Goal: Information Seeking & Learning: Find specific fact

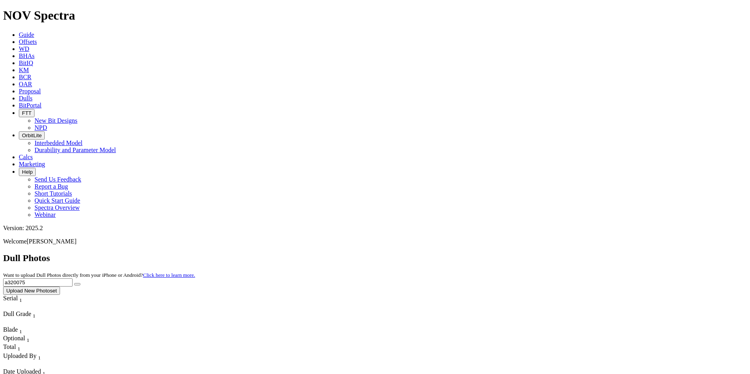
drag, startPoint x: 595, startPoint y: 33, endPoint x: 558, endPoint y: 34, distance: 36.9
click at [558, 253] on div "Dull Photos Want to upload Dull Photos directly from your iPhone or Android? Cl…" at bounding box center [374, 274] width 743 height 42
type input "A315766"
click at [74, 283] on button "submit" at bounding box center [77, 284] width 6 height 2
click at [73, 278] on input "text" at bounding box center [37, 282] width 69 height 8
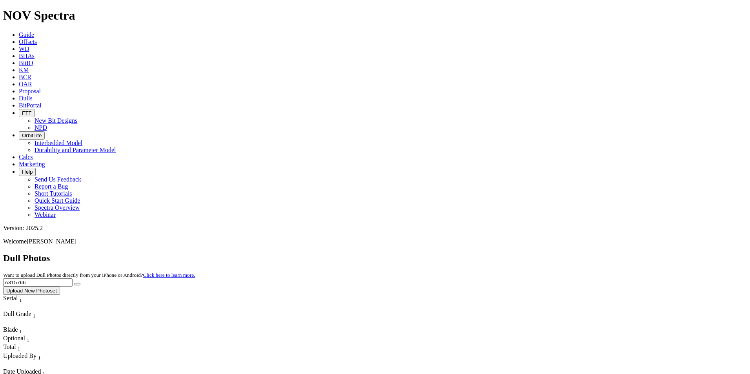
click at [74, 283] on button "submit" at bounding box center [77, 284] width 6 height 2
drag, startPoint x: 596, startPoint y: 36, endPoint x: 546, endPoint y: 35, distance: 50.2
click at [546, 253] on div "Dull Photos Want to upload Dull Photos directly from your iPhone or Android? Cl…" at bounding box center [374, 274] width 743 height 42
click at [74, 283] on button "submit" at bounding box center [77, 284] width 6 height 2
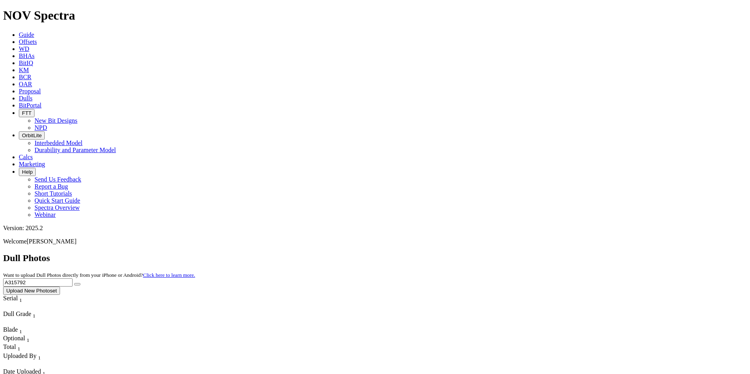
drag, startPoint x: 588, startPoint y: 33, endPoint x: 544, endPoint y: 38, distance: 44.1
click at [544, 253] on div "Dull Photos Want to upload Dull Photos directly from your iPhone or Android? Cl…" at bounding box center [374, 274] width 743 height 42
click at [74, 283] on button "submit" at bounding box center [77, 284] width 6 height 2
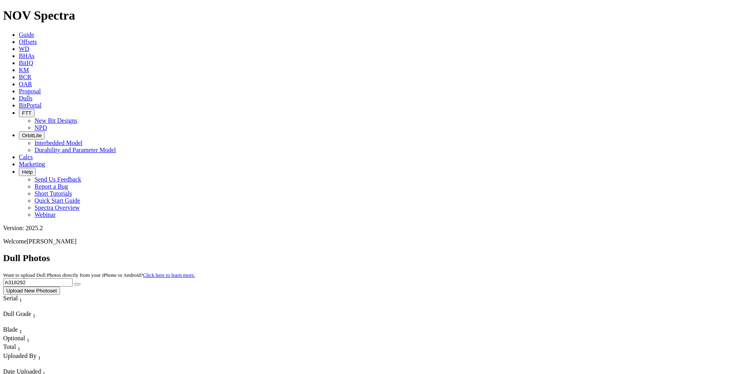
drag, startPoint x: 582, startPoint y: 37, endPoint x: 569, endPoint y: 34, distance: 13.5
click at [73, 278] on input "A318292" at bounding box center [37, 282] width 69 height 8
drag, startPoint x: 585, startPoint y: 36, endPoint x: 551, endPoint y: 36, distance: 34.1
click at [551, 253] on div "Dull Photos Want to upload Dull Photos directly from your iPhone or Android? Cl…" at bounding box center [374, 274] width 743 height 42
click at [74, 283] on button "submit" at bounding box center [77, 284] width 6 height 2
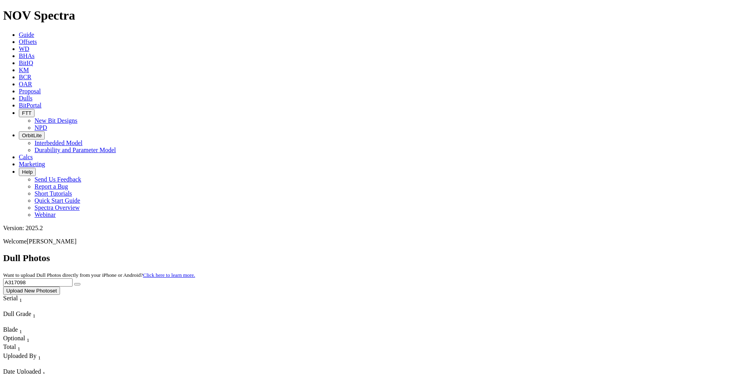
drag, startPoint x: 598, startPoint y: 36, endPoint x: 557, endPoint y: 31, distance: 40.7
click at [557, 253] on div "Dull Photos Want to upload Dull Photos directly from your iPhone or Android? Cl…" at bounding box center [374, 274] width 743 height 42
click at [74, 283] on button "submit" at bounding box center [77, 284] width 6 height 2
drag, startPoint x: 601, startPoint y: 36, endPoint x: 544, endPoint y: 33, distance: 56.5
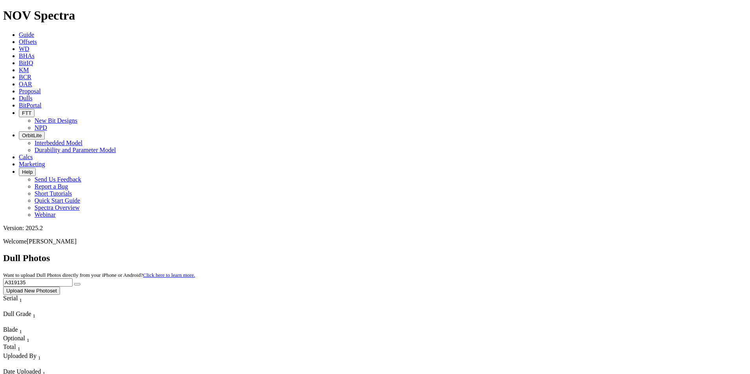
click at [544, 253] on div "Dull Photos Want to upload Dull Photos directly from your iPhone or Android? Cl…" at bounding box center [374, 274] width 743 height 42
click at [74, 283] on button "submit" at bounding box center [77, 284] width 6 height 2
drag, startPoint x: 595, startPoint y: 31, endPoint x: 557, endPoint y: 30, distance: 37.7
click at [557, 253] on div "Dull Photos Want to upload Dull Photos directly from your iPhone or Android? Cl…" at bounding box center [374, 274] width 743 height 42
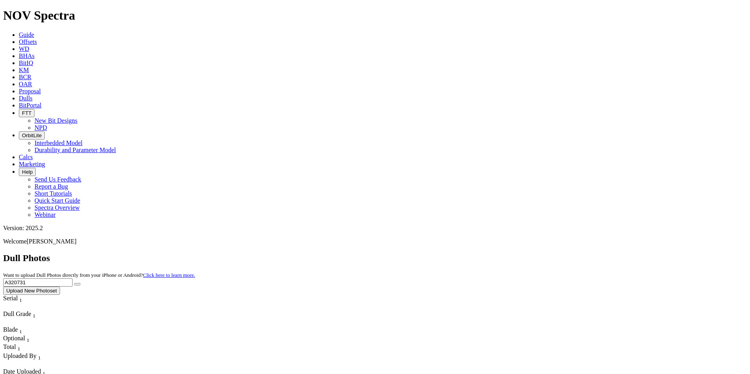
click at [74, 283] on button "submit" at bounding box center [77, 284] width 6 height 2
drag, startPoint x: 613, startPoint y: 36, endPoint x: 545, endPoint y: 31, distance: 68.3
click at [546, 253] on div "Dull Photos Want to upload Dull Photos directly from your iPhone or Android? Cl…" at bounding box center [374, 274] width 743 height 42
click at [74, 283] on button "submit" at bounding box center [77, 284] width 6 height 2
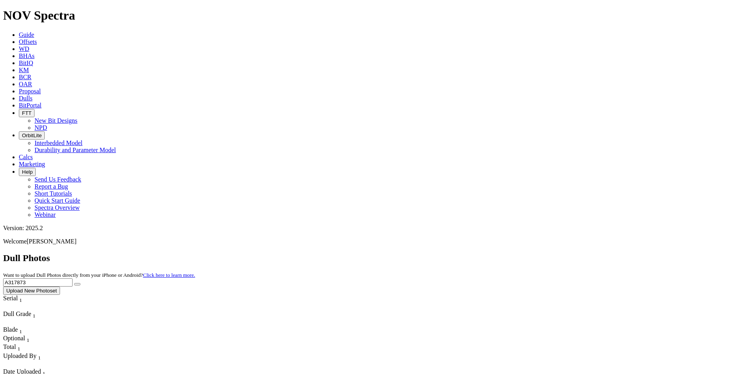
drag, startPoint x: 595, startPoint y: 35, endPoint x: 523, endPoint y: 29, distance: 72.8
click at [523, 253] on div "Dull Photos Want to upload Dull Photos directly from your iPhone or Android? Cl…" at bounding box center [374, 274] width 743 height 42
click at [74, 283] on button "submit" at bounding box center [77, 284] width 6 height 2
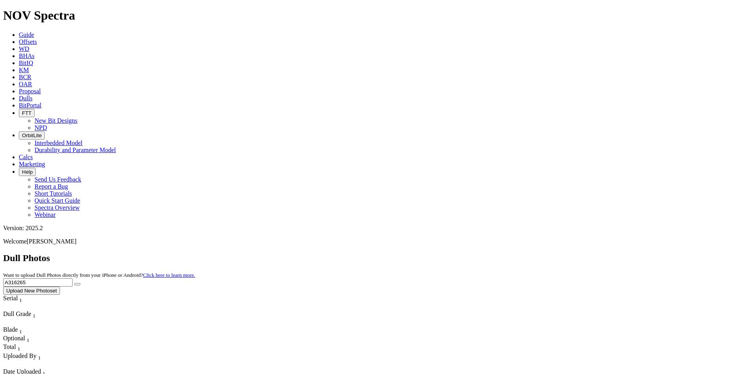
drag, startPoint x: 588, startPoint y: 33, endPoint x: 559, endPoint y: 33, distance: 28.2
click at [73, 278] on input "A316265" at bounding box center [37, 282] width 69 height 8
click at [74, 283] on button "submit" at bounding box center [77, 284] width 6 height 2
click at [73, 278] on input "A320050" at bounding box center [37, 282] width 69 height 8
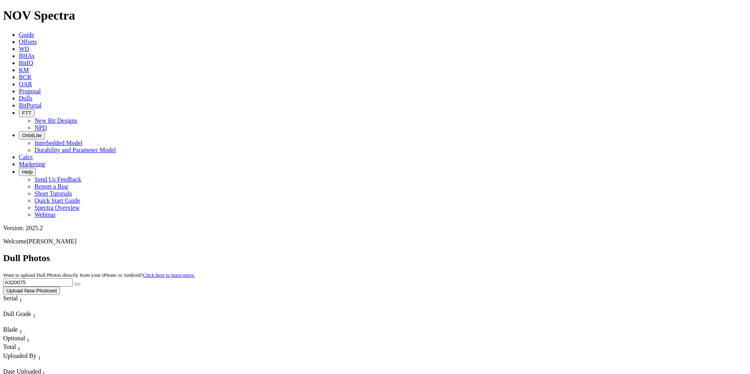
type input "A320075"
click at [74, 283] on button "submit" at bounding box center [77, 284] width 6 height 2
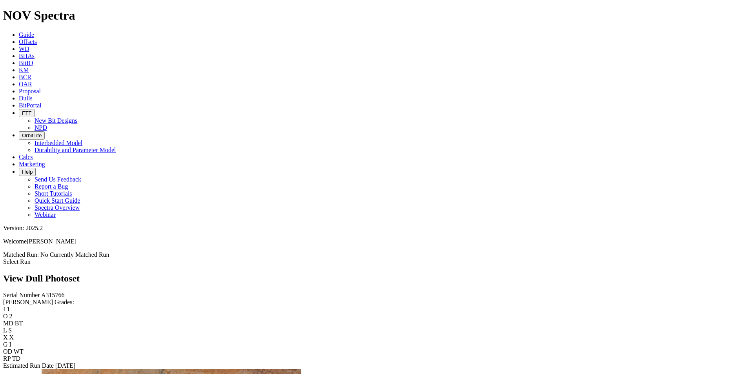
scroll to position [823, 0]
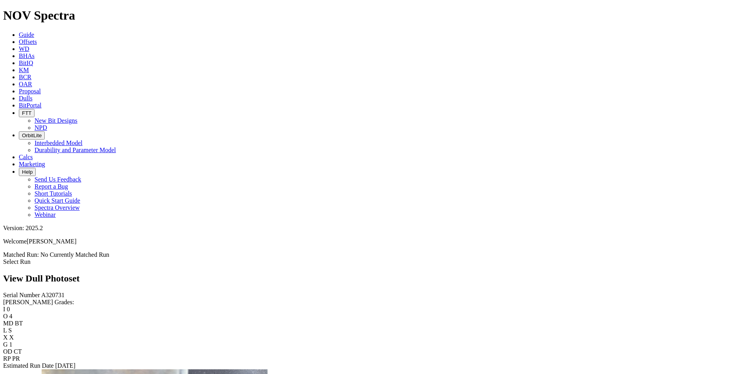
scroll to position [1176, 0]
